Goal: Find specific page/section: Find specific page/section

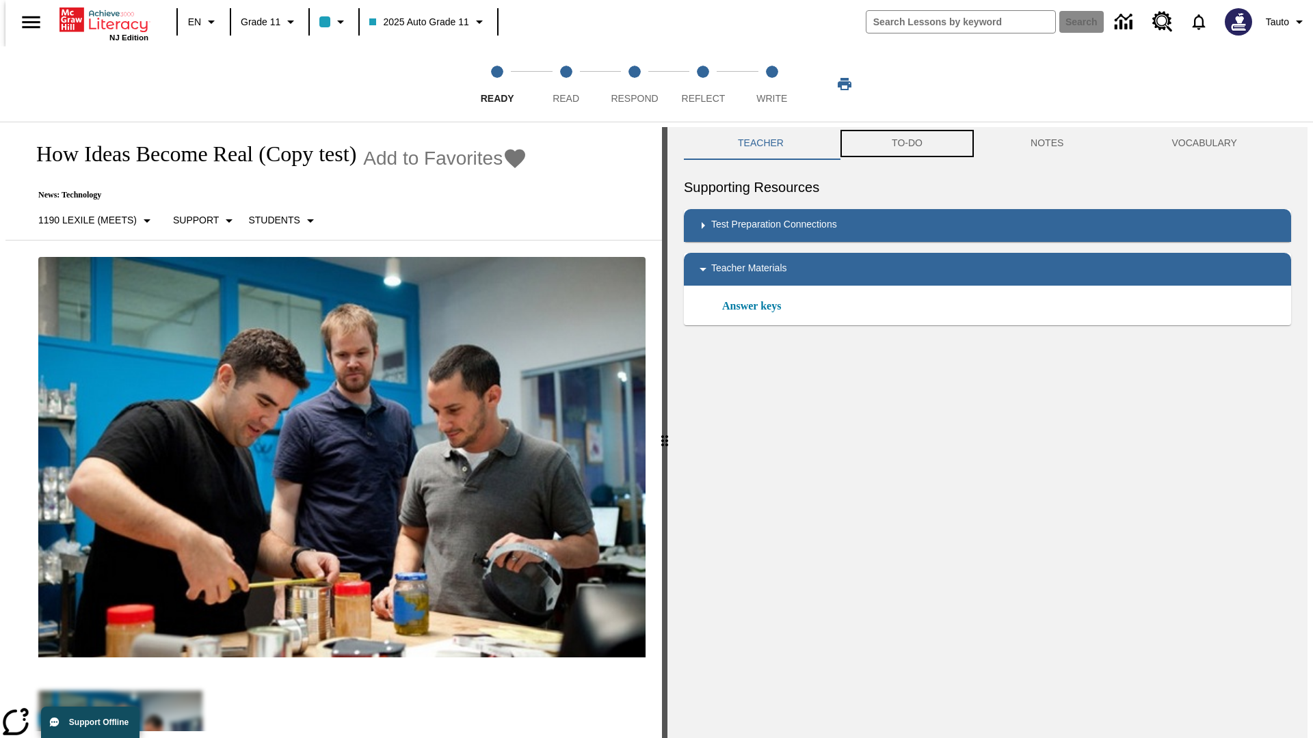
click at [906, 144] on button "TO-DO" at bounding box center [906, 143] width 139 height 33
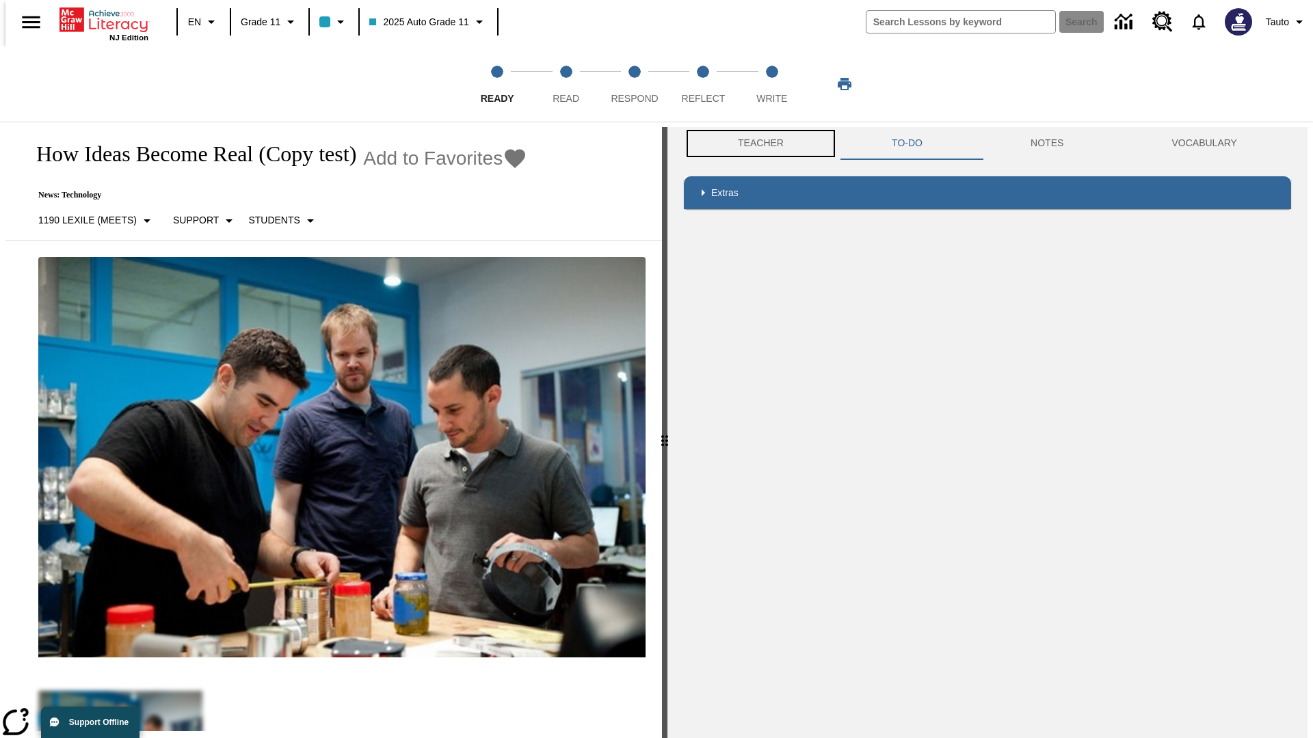
click at [756, 144] on button "Teacher" at bounding box center [761, 143] width 154 height 33
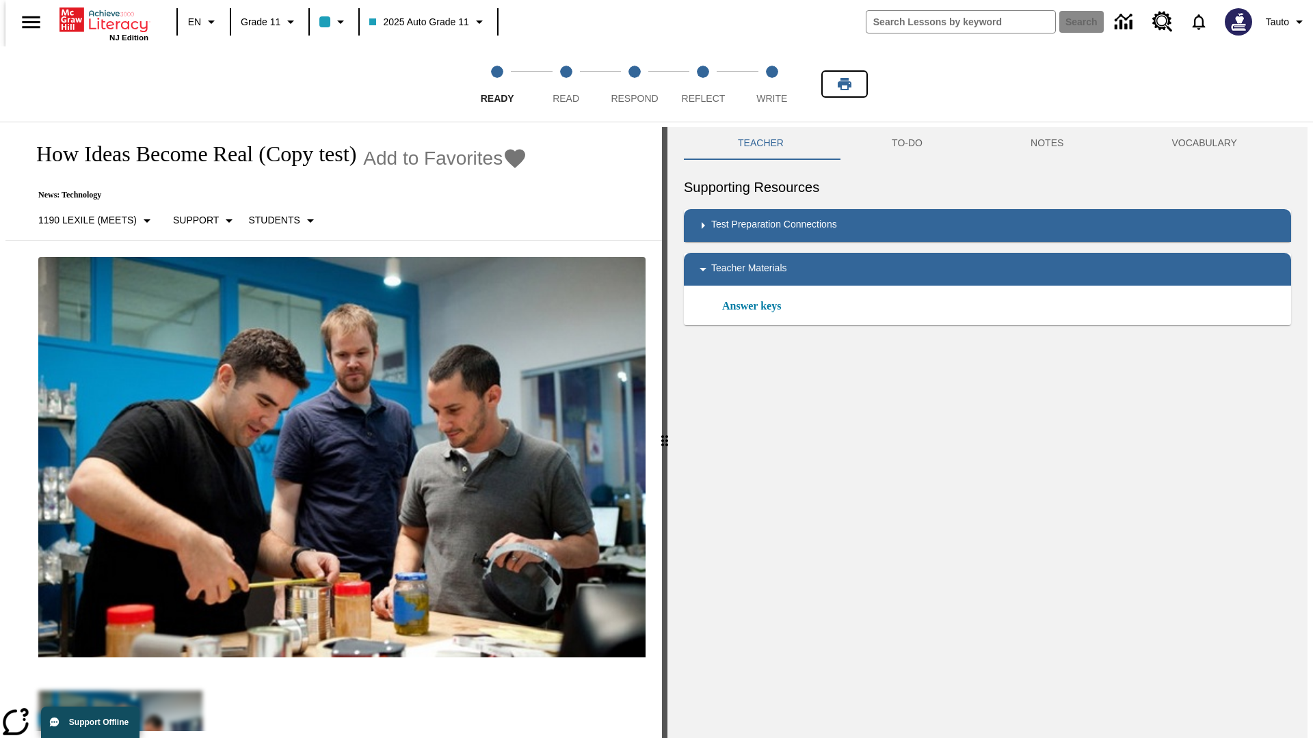
click at [844, 84] on icon "Print" at bounding box center [844, 84] width 14 height 12
